Goal: Communication & Community: Answer question/provide support

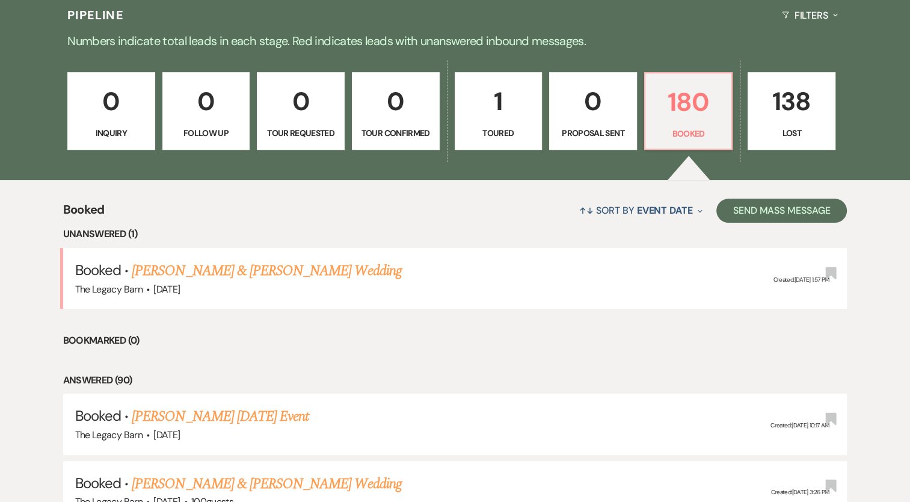
scroll to position [301, 0]
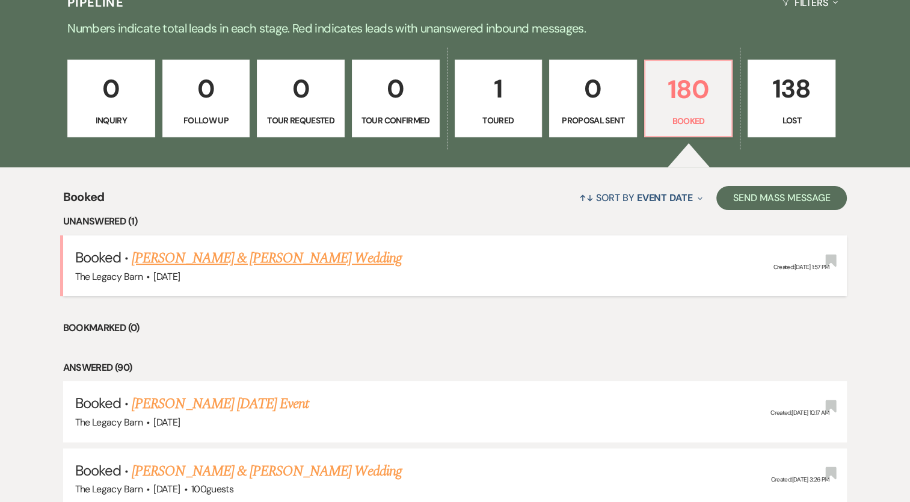
click at [270, 251] on link "[PERSON_NAME] & [PERSON_NAME] Wedding" at bounding box center [267, 258] width 270 height 22
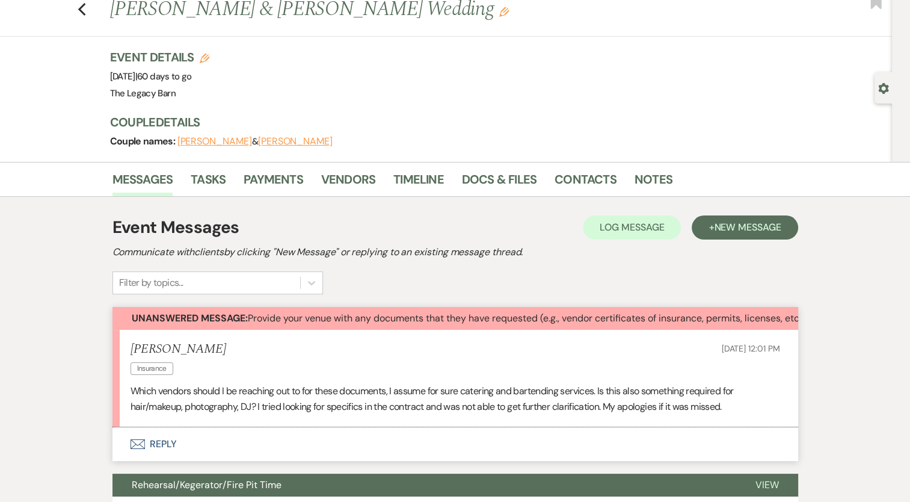
scroll to position [37, 0]
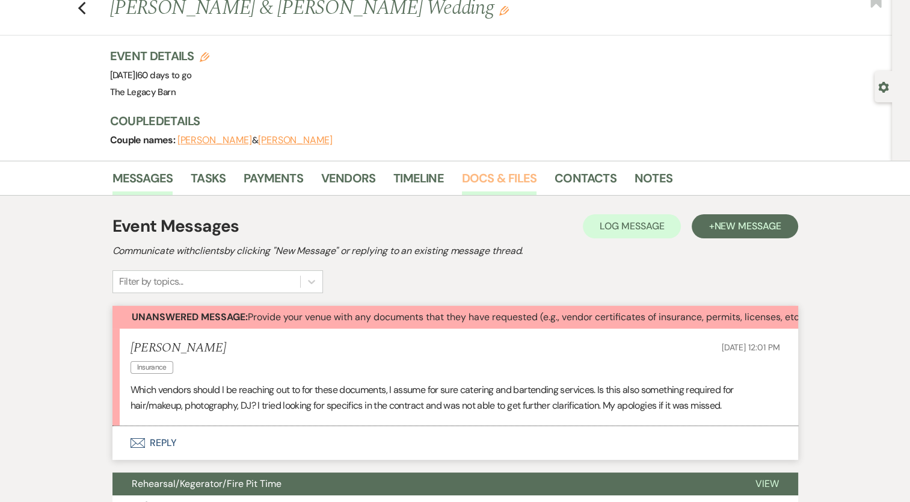
click at [501, 171] on link "Docs & Files" at bounding box center [499, 181] width 75 height 26
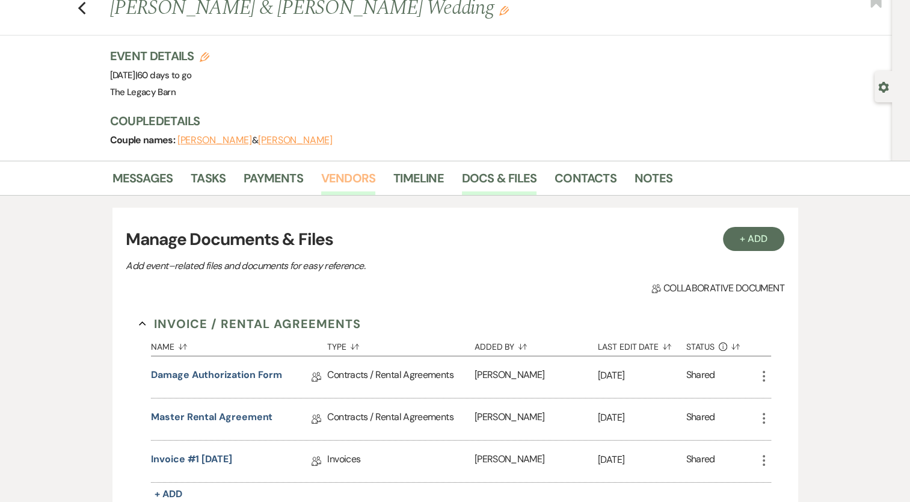
click at [356, 183] on link "Vendors" at bounding box center [348, 181] width 54 height 26
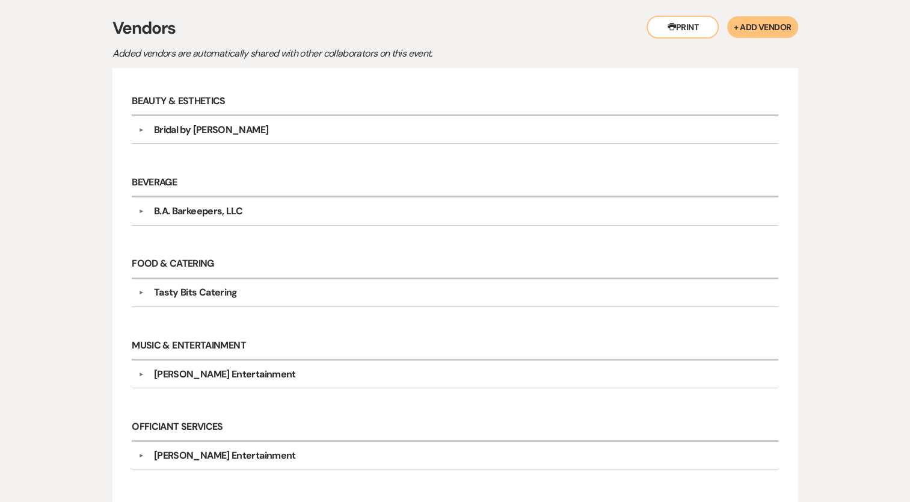
scroll to position [65, 0]
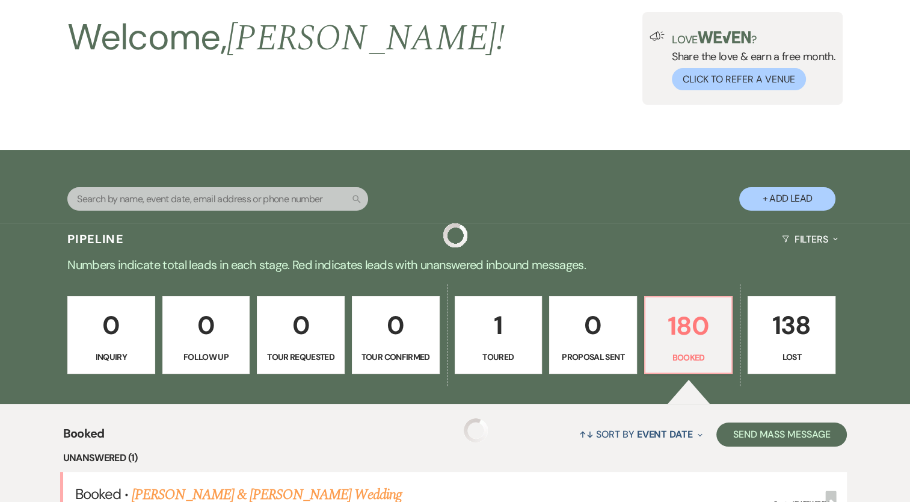
scroll to position [301, 0]
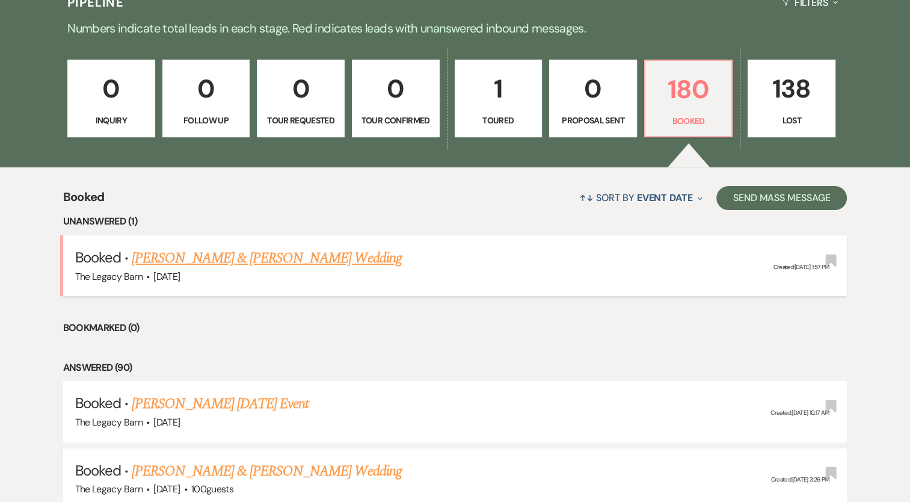
click at [190, 261] on link "[PERSON_NAME] & [PERSON_NAME] Wedding" at bounding box center [267, 258] width 270 height 22
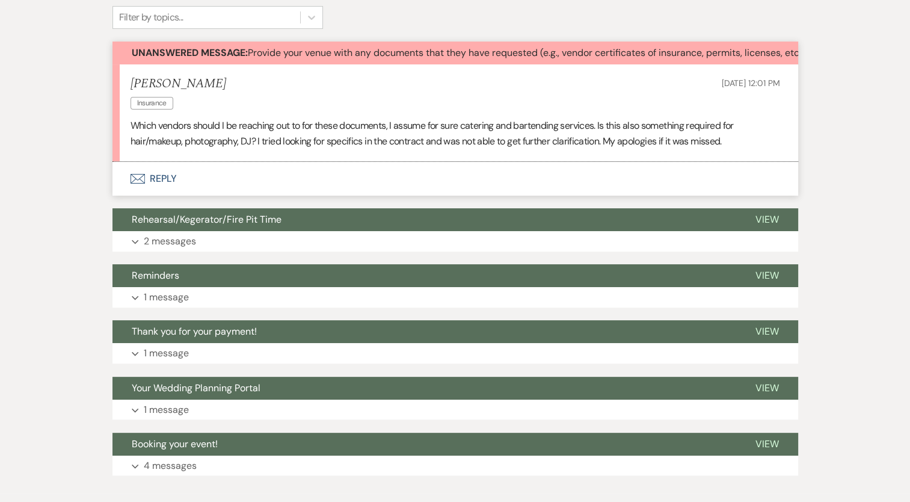
click at [143, 174] on icon "Envelope" at bounding box center [138, 179] width 14 height 10
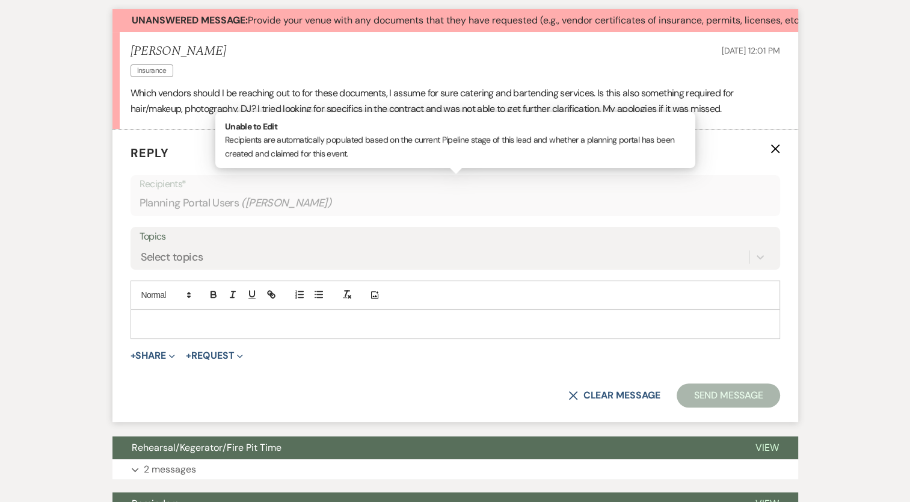
scroll to position [336, 0]
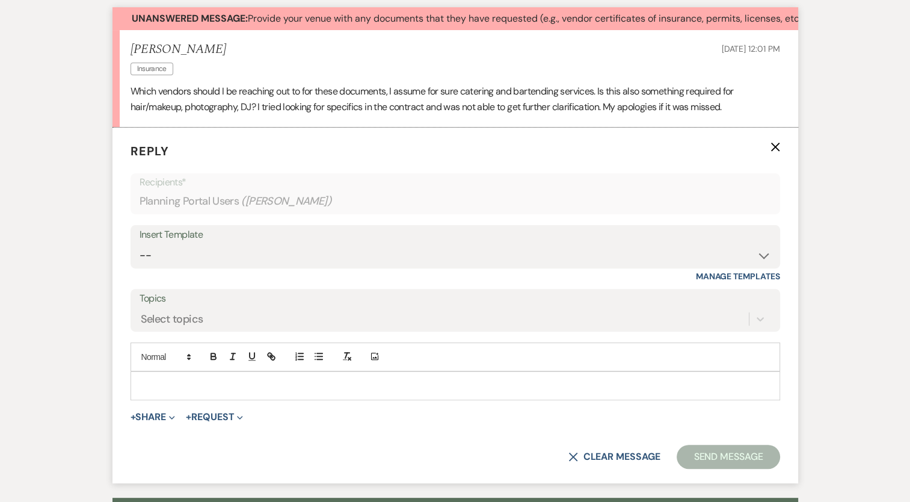
click at [157, 381] on p at bounding box center [455, 385] width 631 height 13
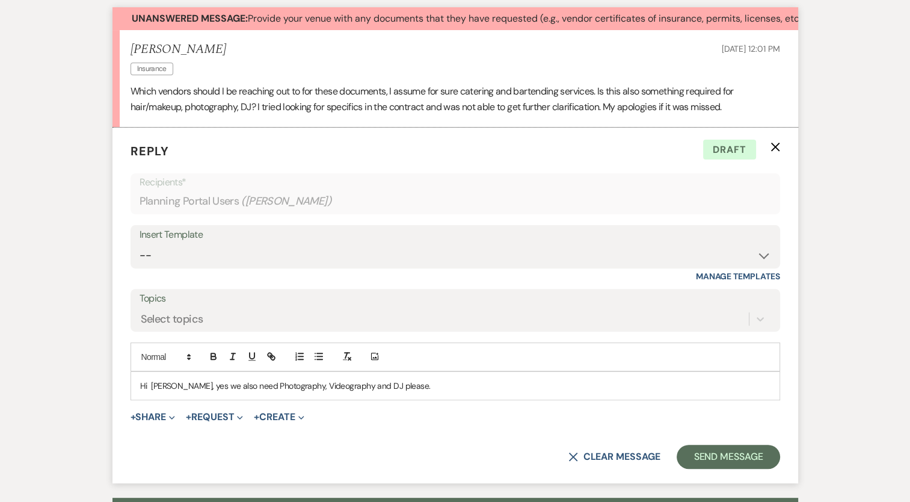
drag, startPoint x: 403, startPoint y: 383, endPoint x: 395, endPoint y: 388, distance: 9.7
drag, startPoint x: 395, startPoint y: 388, endPoint x: 176, endPoint y: 386, distance: 219.0
drag, startPoint x: 176, startPoint y: 386, endPoint x: 188, endPoint y: 381, distance: 13.0
drag, startPoint x: 188, startPoint y: 381, endPoint x: 176, endPoint y: 386, distance: 12.4
drag, startPoint x: 398, startPoint y: 384, endPoint x: 389, endPoint y: 392, distance: 11.6
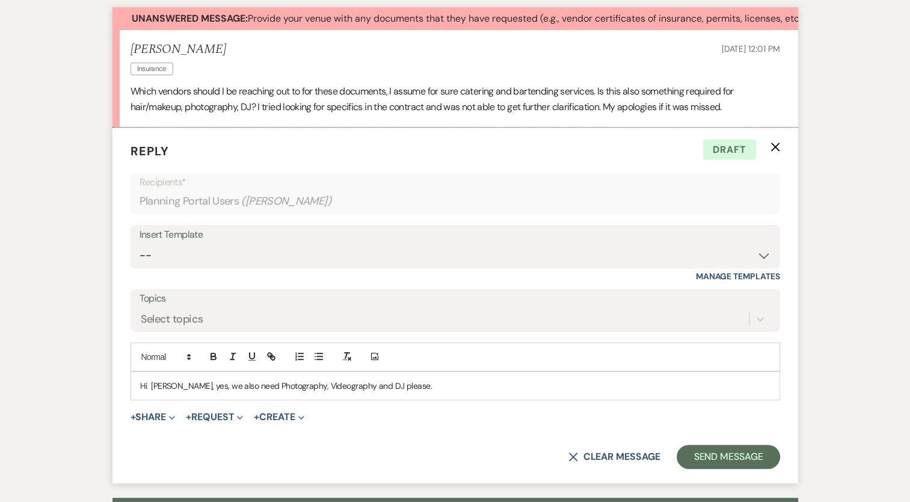
click at [389, 392] on div "Hi [PERSON_NAME], yes, we also need Photography, Videography and DJ please." at bounding box center [455, 386] width 649 height 28
click at [581, 383] on p "Hi [PERSON_NAME], yes, we also need Photography, Videography and DJ please. We …" at bounding box center [455, 385] width 631 height 13
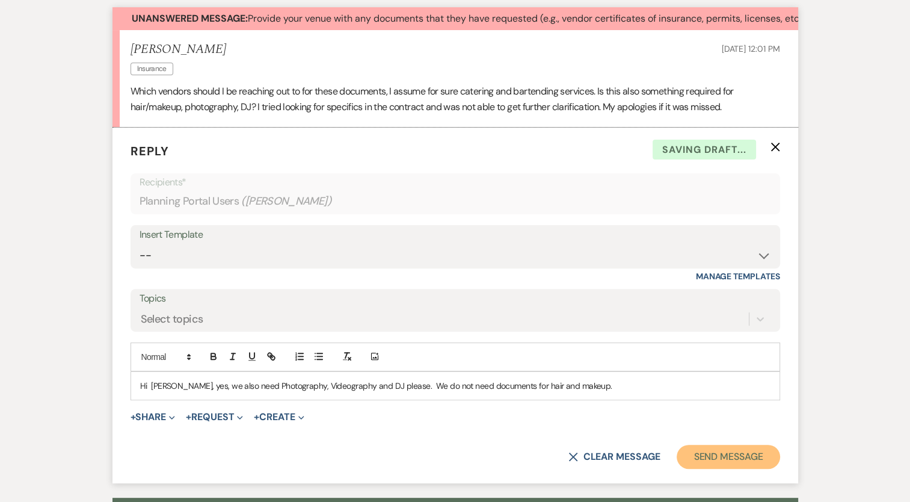
click at [715, 458] on button "Send Message" at bounding box center [728, 457] width 103 height 24
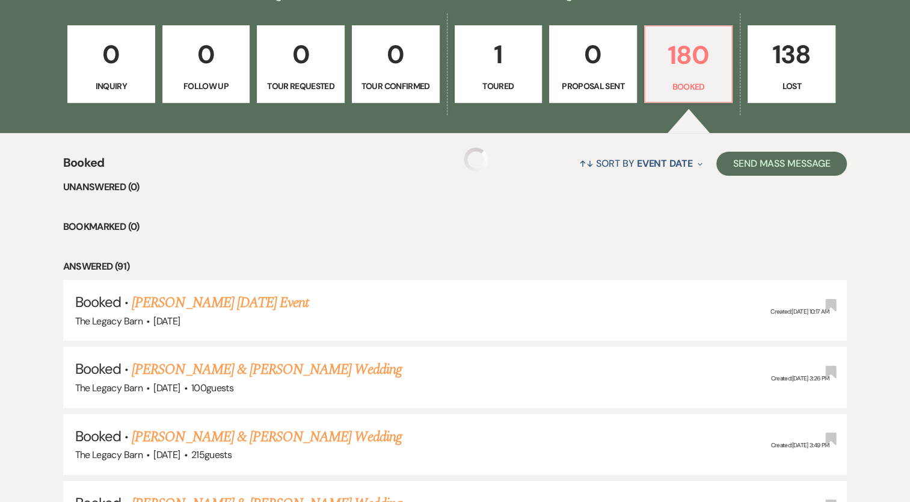
scroll to position [301, 0]
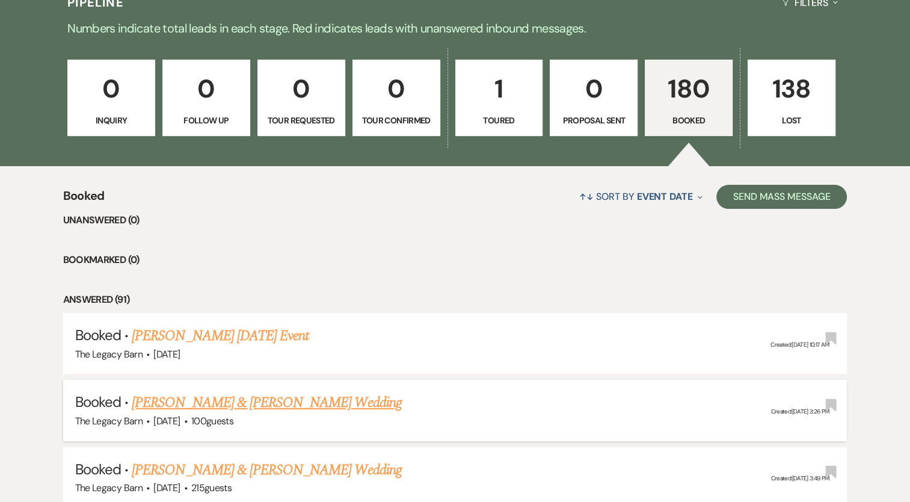
click at [241, 403] on link "[PERSON_NAME] & [PERSON_NAME] Wedding" at bounding box center [267, 403] width 270 height 22
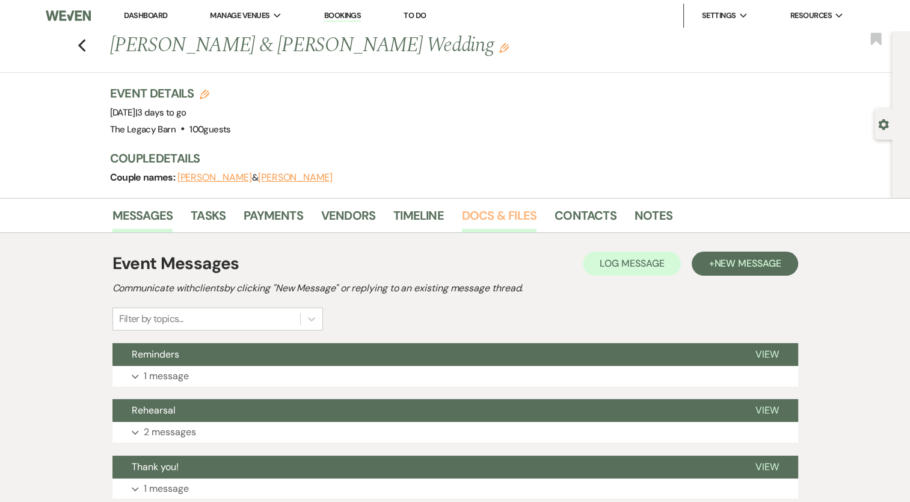
click at [474, 216] on link "Docs & Files" at bounding box center [499, 219] width 75 height 26
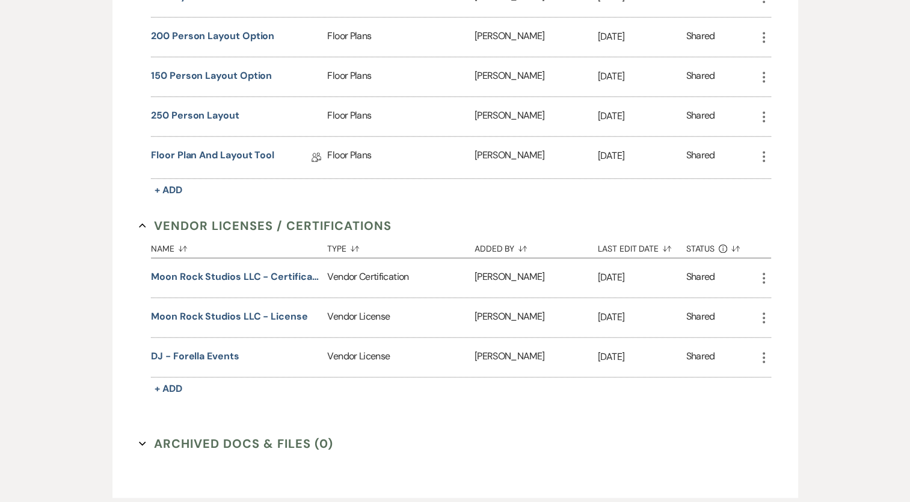
scroll to position [964, 0]
